Goal: Information Seeking & Learning: Learn about a topic

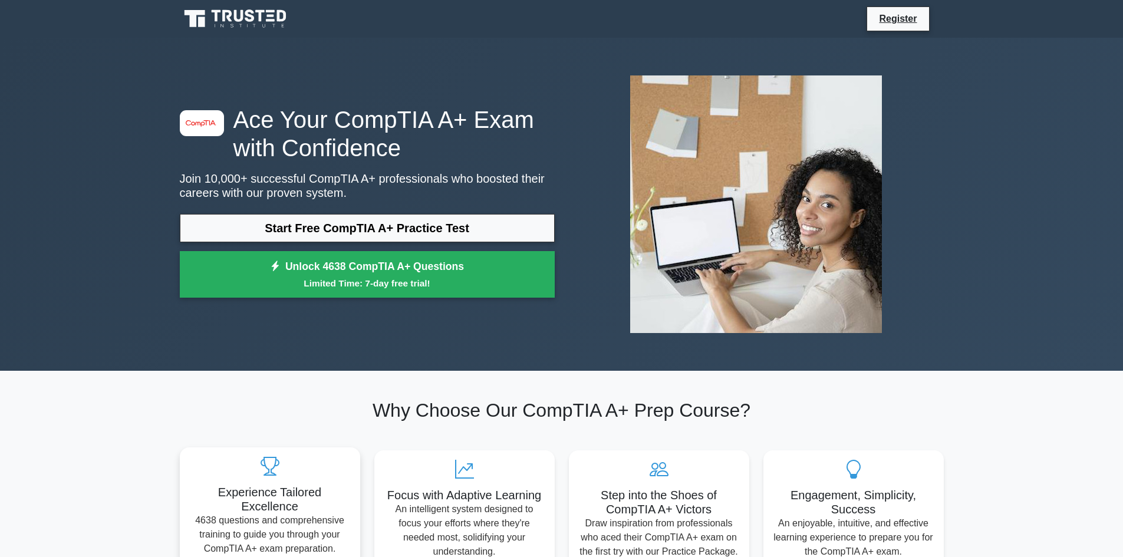
drag, startPoint x: 341, startPoint y: 230, endPoint x: 271, endPoint y: 458, distance: 238.7
click at [341, 230] on link "Start Free CompTIA A+ Practice Test" at bounding box center [367, 228] width 375 height 28
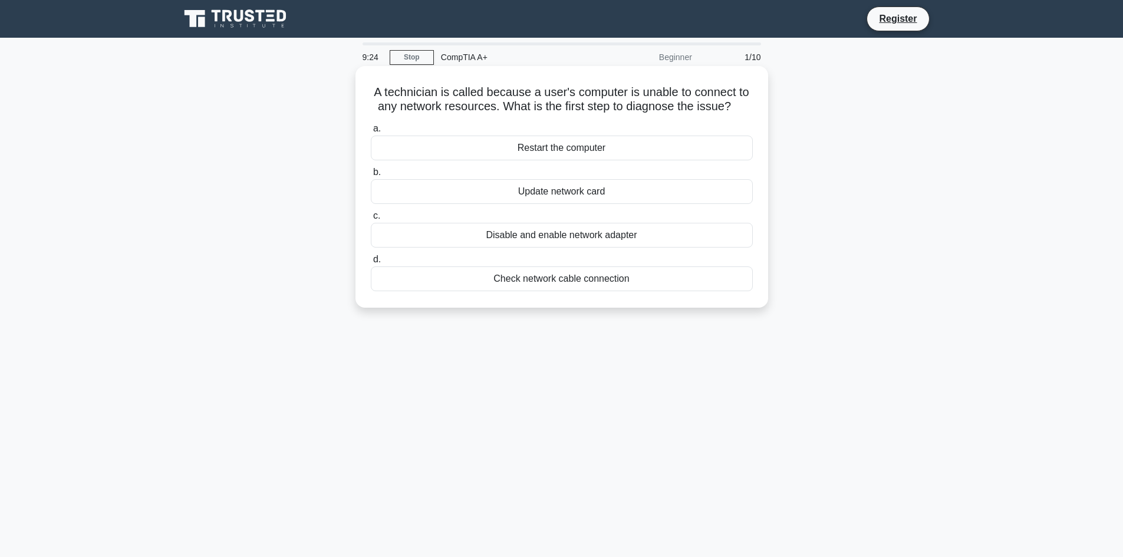
click at [521, 283] on div "Check network cable connection" at bounding box center [562, 278] width 382 height 25
click at [371, 263] on input "d. Check network cable connection" at bounding box center [371, 260] width 0 height 8
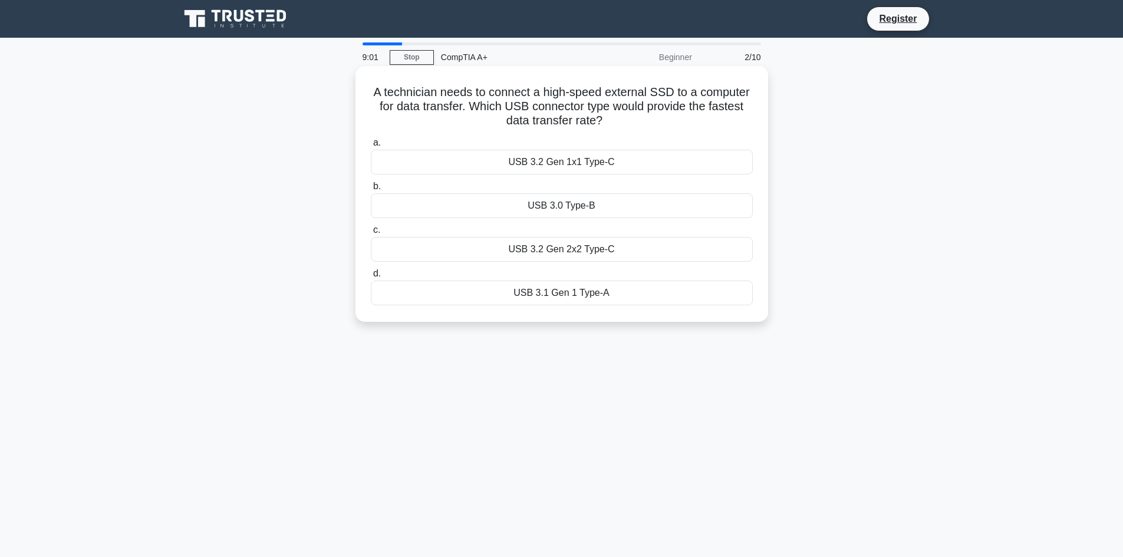
click at [595, 249] on div "USB 3.2 Gen 2x2 Type-C" at bounding box center [562, 249] width 382 height 25
click at [371, 234] on input "c. USB 3.2 Gen 2x2 Type-C" at bounding box center [371, 230] width 0 height 8
click at [521, 166] on div "Run a disk cleanup utility." at bounding box center [562, 162] width 382 height 25
click at [371, 147] on input "a. Run a disk cleanup utility." at bounding box center [371, 143] width 0 height 8
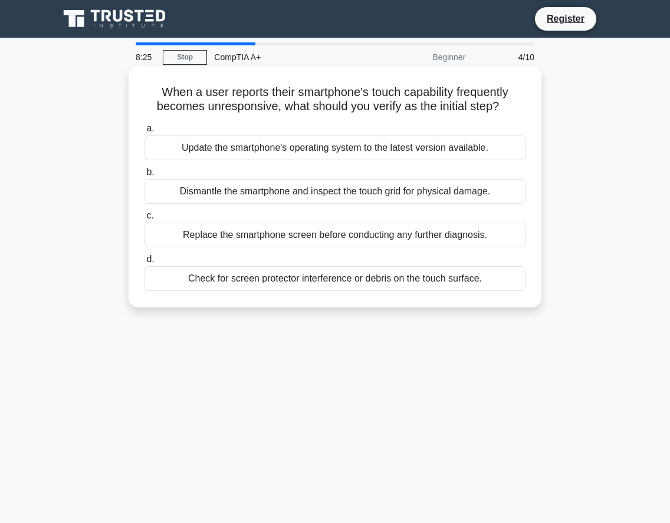
click at [252, 274] on div "Check for screen protector interference or debris on the touch surface." at bounding box center [335, 278] width 382 height 25
click at [144, 263] on input "d. Check for screen protector interference or debris on the touch surface." at bounding box center [144, 260] width 0 height 8
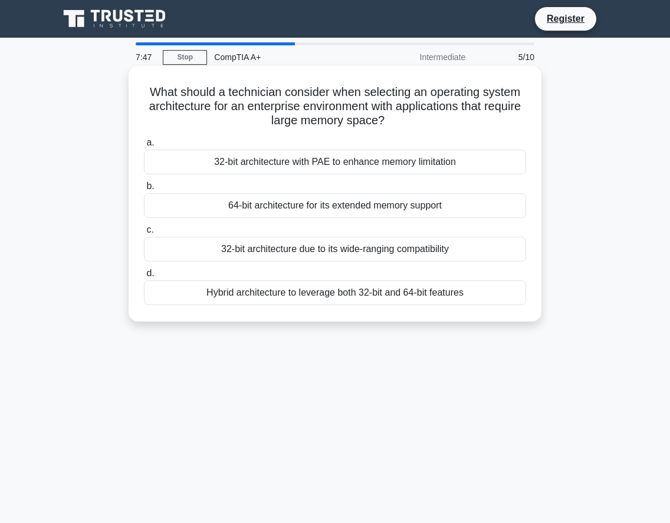
click at [299, 213] on div "64-bit architecture for its extended memory support" at bounding box center [335, 205] width 382 height 25
click at [144, 190] on input "b. 64-bit architecture for its extended memory support" at bounding box center [144, 187] width 0 height 8
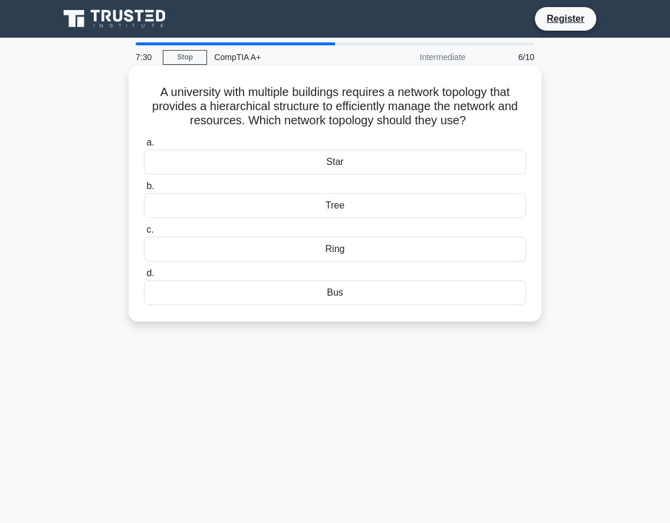
click at [334, 295] on div "Bus" at bounding box center [335, 293] width 382 height 25
click at [144, 278] on input "d. Bus" at bounding box center [144, 274] width 0 height 8
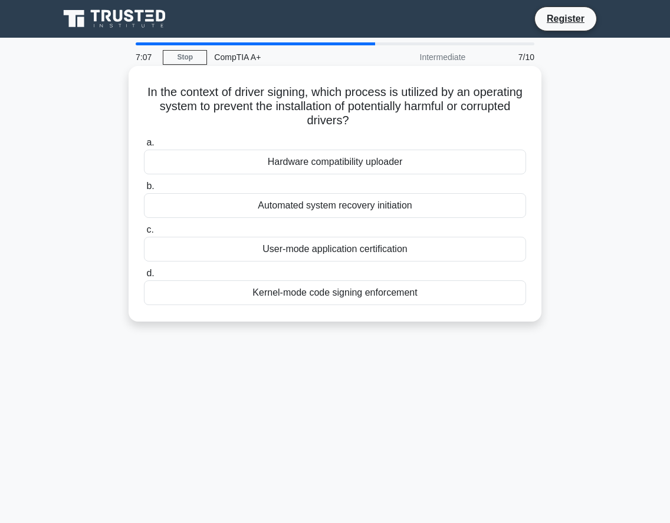
click at [351, 295] on div "Kernel-mode code signing enforcement" at bounding box center [335, 293] width 382 height 25
click at [144, 278] on input "d. Kernel-mode code signing enforcement" at bounding box center [144, 274] width 0 height 8
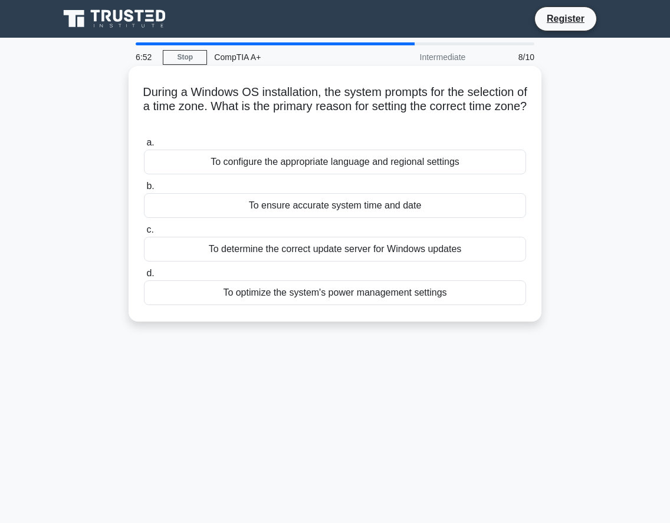
click at [290, 207] on div "To ensure accurate system time and date" at bounding box center [335, 205] width 382 height 25
click at [144, 190] on input "b. To ensure accurate system time and date" at bounding box center [144, 187] width 0 height 8
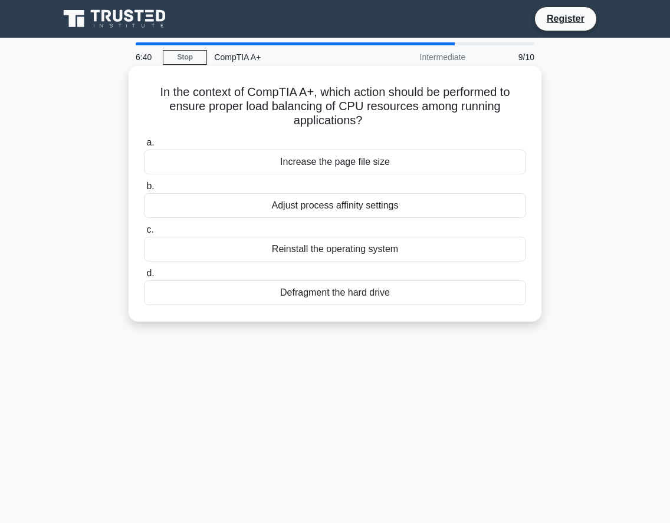
scroll to position [59, 0]
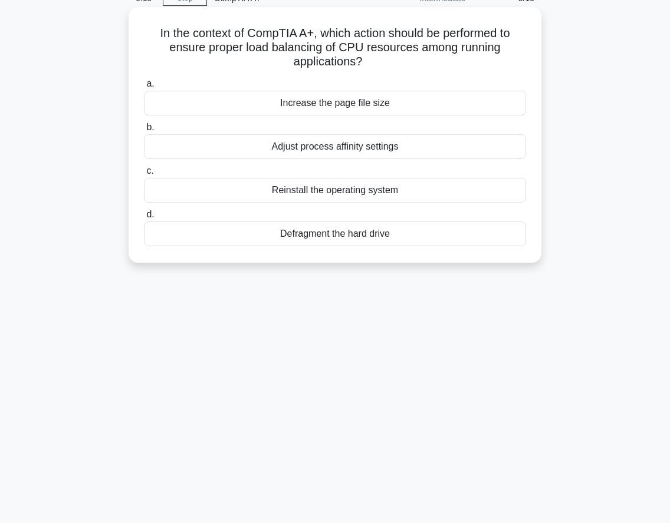
click at [295, 145] on div "Adjust process affinity settings" at bounding box center [335, 146] width 382 height 25
click at [144, 131] on input "b. Adjust process affinity settings" at bounding box center [144, 128] width 0 height 8
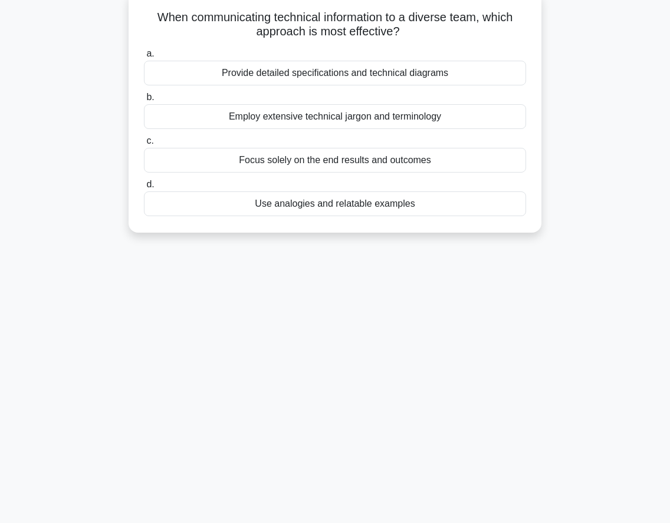
scroll to position [54, 0]
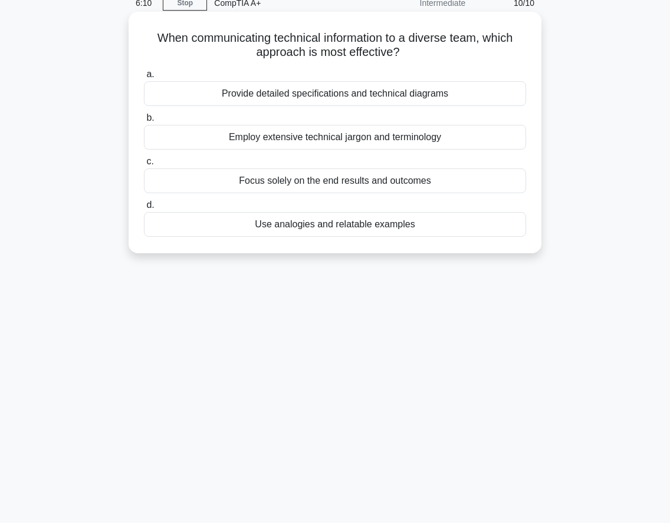
click at [294, 100] on div "Provide detailed specifications and technical diagrams" at bounding box center [335, 93] width 382 height 25
click at [144, 78] on input "a. Provide detailed specifications and technical diagrams" at bounding box center [144, 75] width 0 height 8
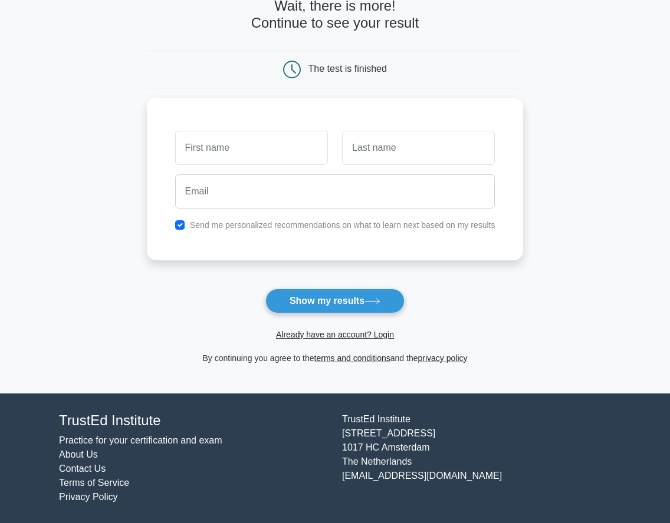
scroll to position [69, 0]
click at [316, 302] on button "Show my results" at bounding box center [334, 301] width 139 height 25
click at [208, 64] on div "The test is finished" at bounding box center [335, 70] width 377 height 38
